Goal: Task Accomplishment & Management: Complete application form

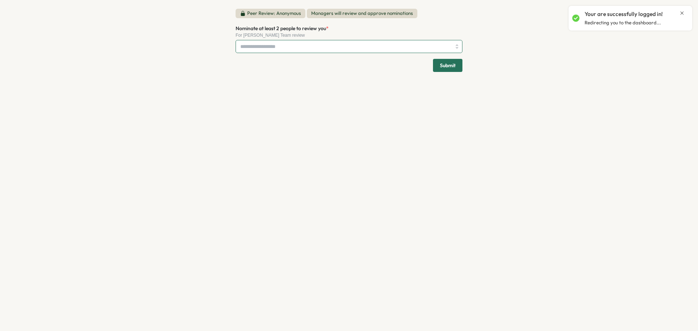
click at [272, 49] on input "Nominate at least 2 people to review you *" at bounding box center [345, 46] width 211 height 12
click at [211, 45] on div "Peer Review: Anonymous Managers will review and approve nominations Nominate at…" at bounding box center [349, 165] width 698 height 331
click at [256, 46] on input "Nominate at least 2 people to review you *" at bounding box center [345, 46] width 211 height 12
click at [309, 47] on div "[PERSON_NAME]" at bounding box center [344, 47] width 213 height 14
click at [304, 47] on div "[PERSON_NAME]" at bounding box center [344, 47] width 213 height 14
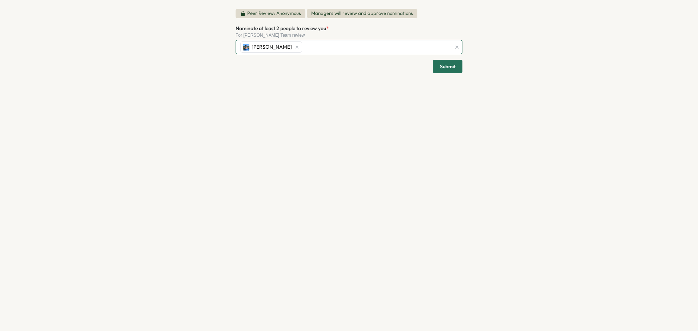
click at [312, 48] on div "[PERSON_NAME]" at bounding box center [344, 47] width 213 height 14
type input "****"
click at [438, 69] on button "Submit" at bounding box center [447, 66] width 29 height 13
